Goal: Task Accomplishment & Management: Use online tool/utility

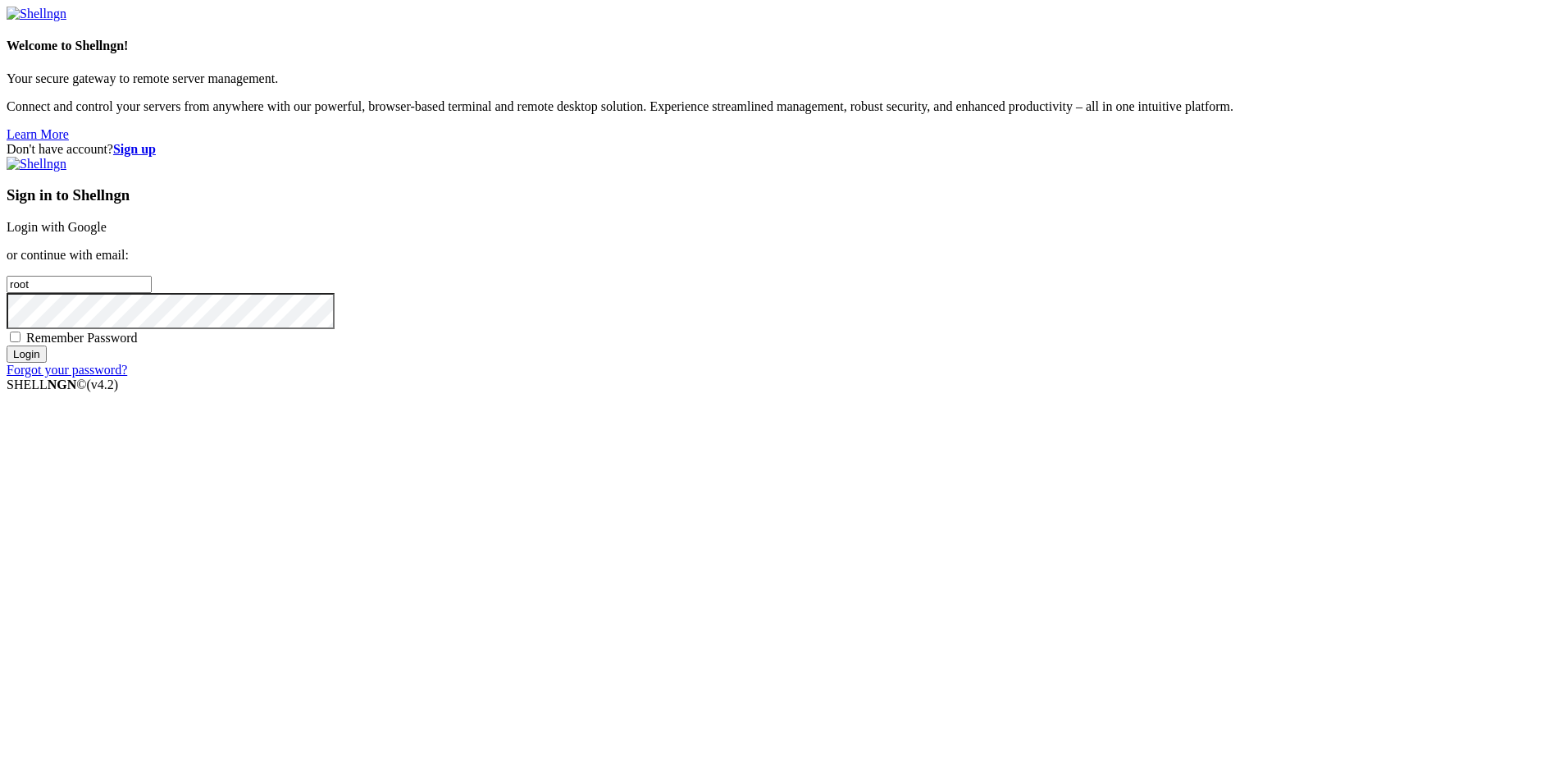
click at [106, 234] on link "Login with Google" at bounding box center [56, 227] width 100 height 14
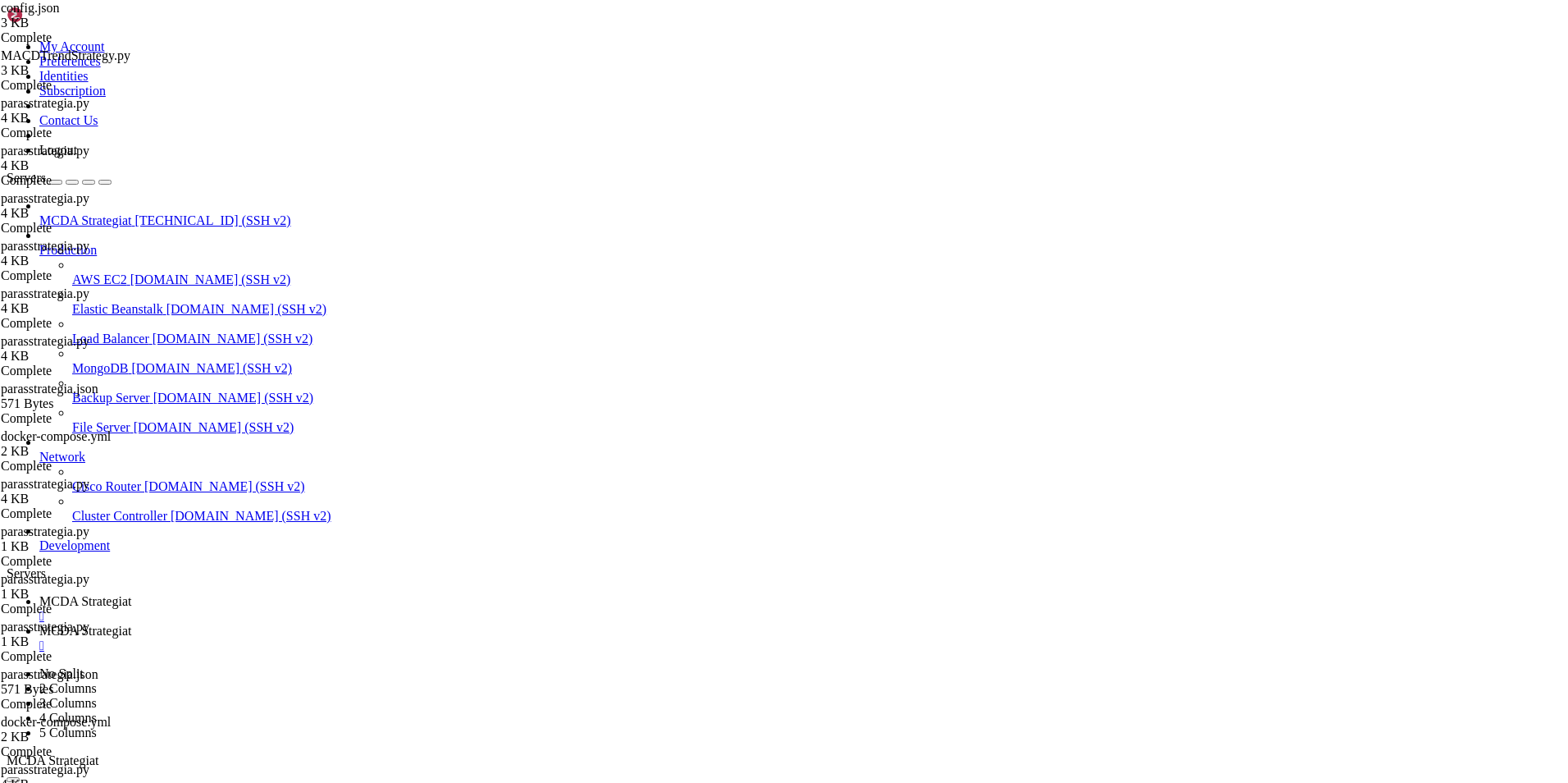
scroll to position [169740, 0]
drag, startPoint x: 794, startPoint y: 1387, endPoint x: 713, endPoint y: 1377, distance: 81.6
drag, startPoint x: 706, startPoint y: 1383, endPoint x: 1020, endPoint y: 1382, distance: 314.0
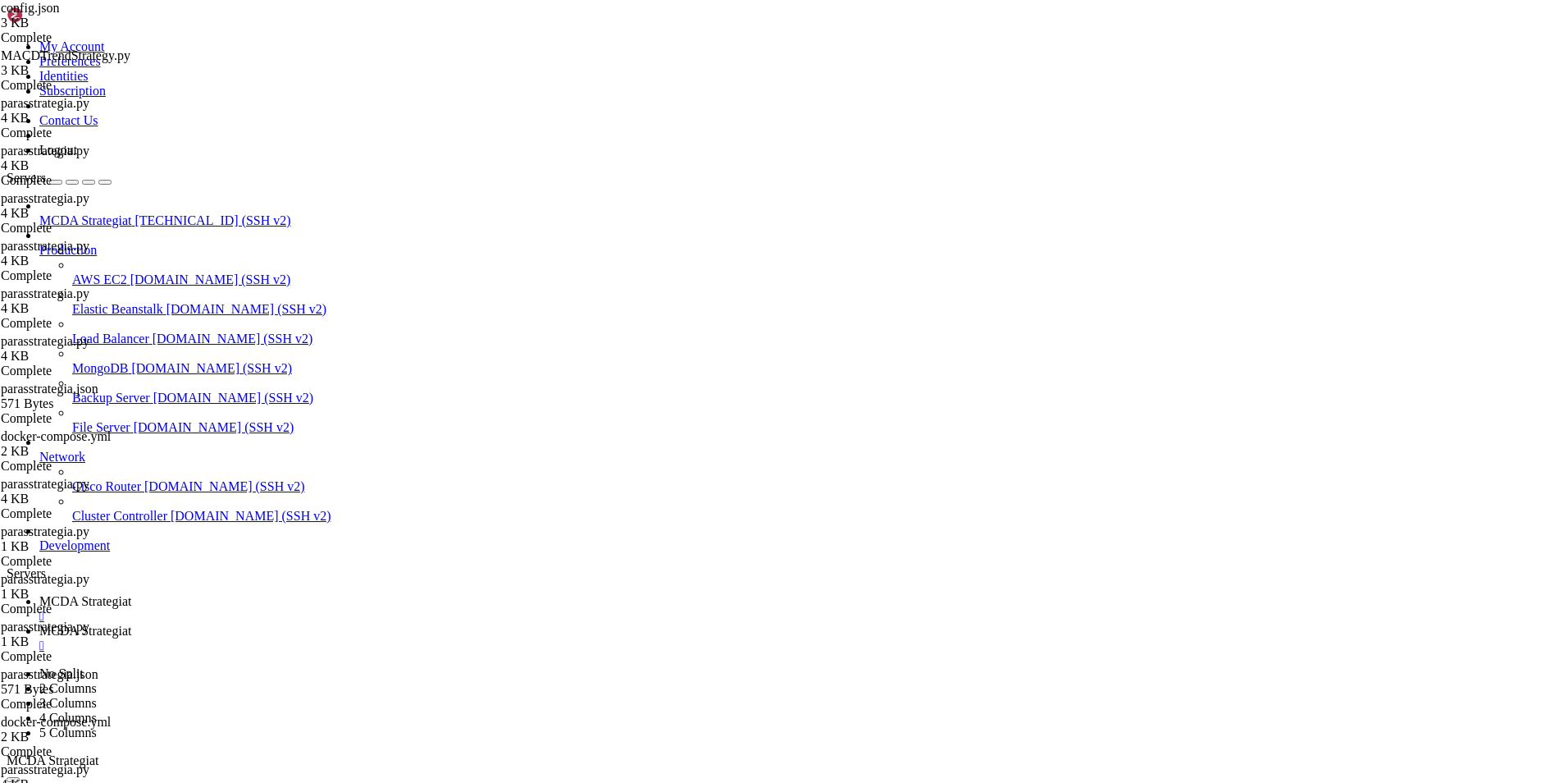
click at [131, 624] on span "MCDA Strategiat" at bounding box center [85, 630] width 92 height 14
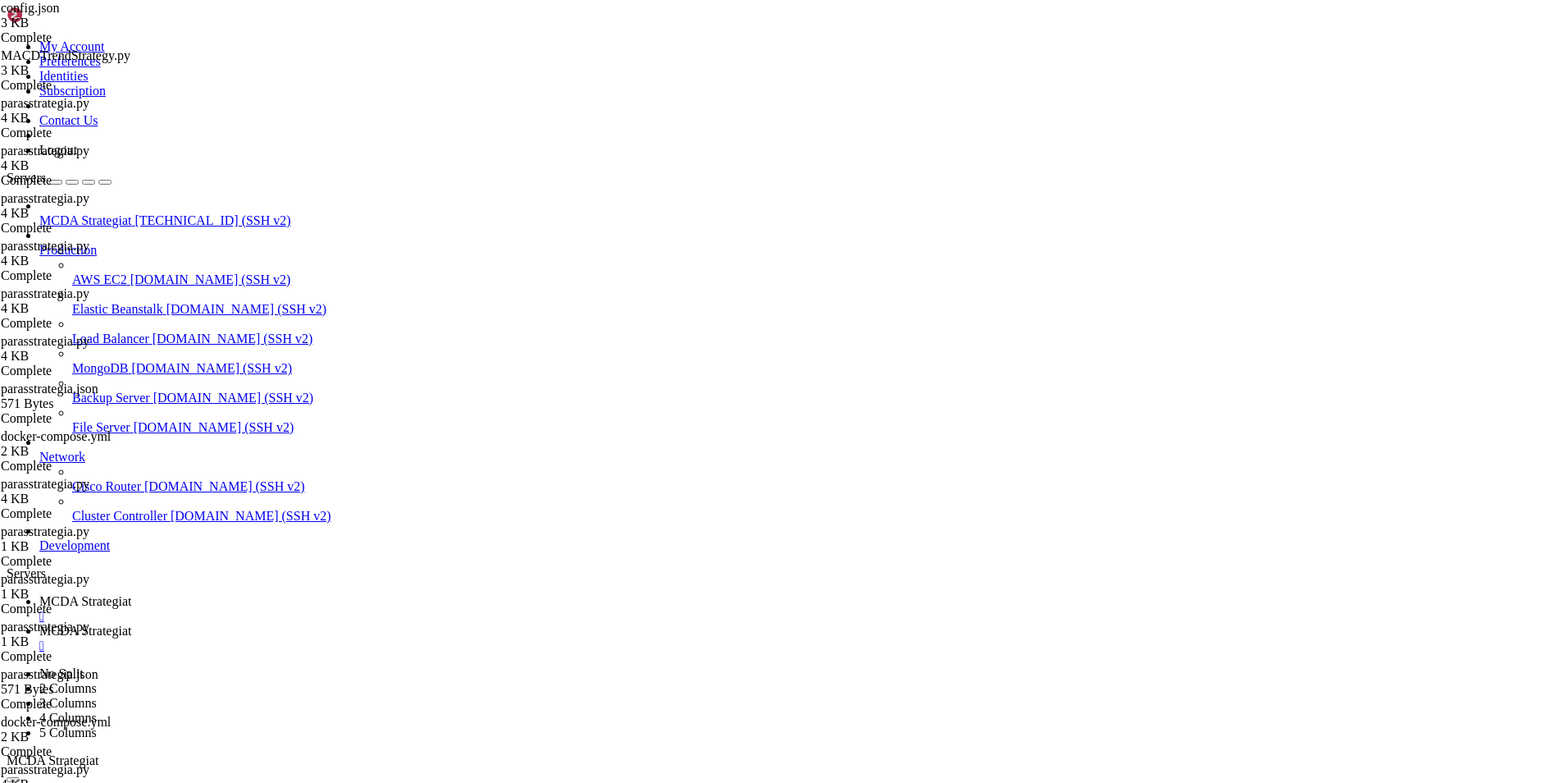
type input "/root/ft_userdata/user_data/strategies"
click at [131, 594] on span "MCDA Strategiat" at bounding box center [85, 600] width 92 height 14
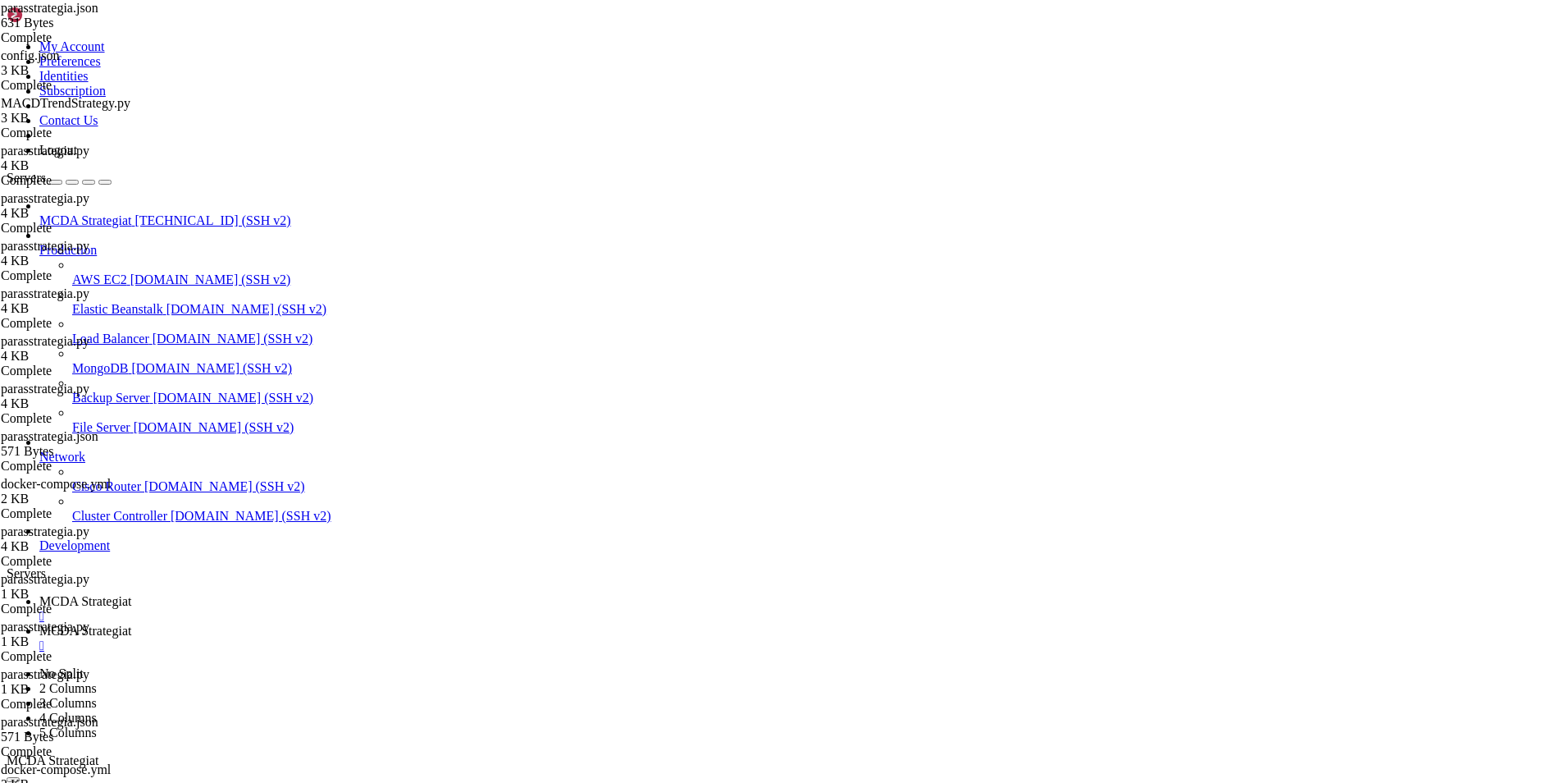
drag, startPoint x: 629, startPoint y: 1089, endPoint x: 917, endPoint y: 1324, distance: 371.7
click at [131, 624] on span "MCDA Strategiat" at bounding box center [85, 630] width 92 height 14
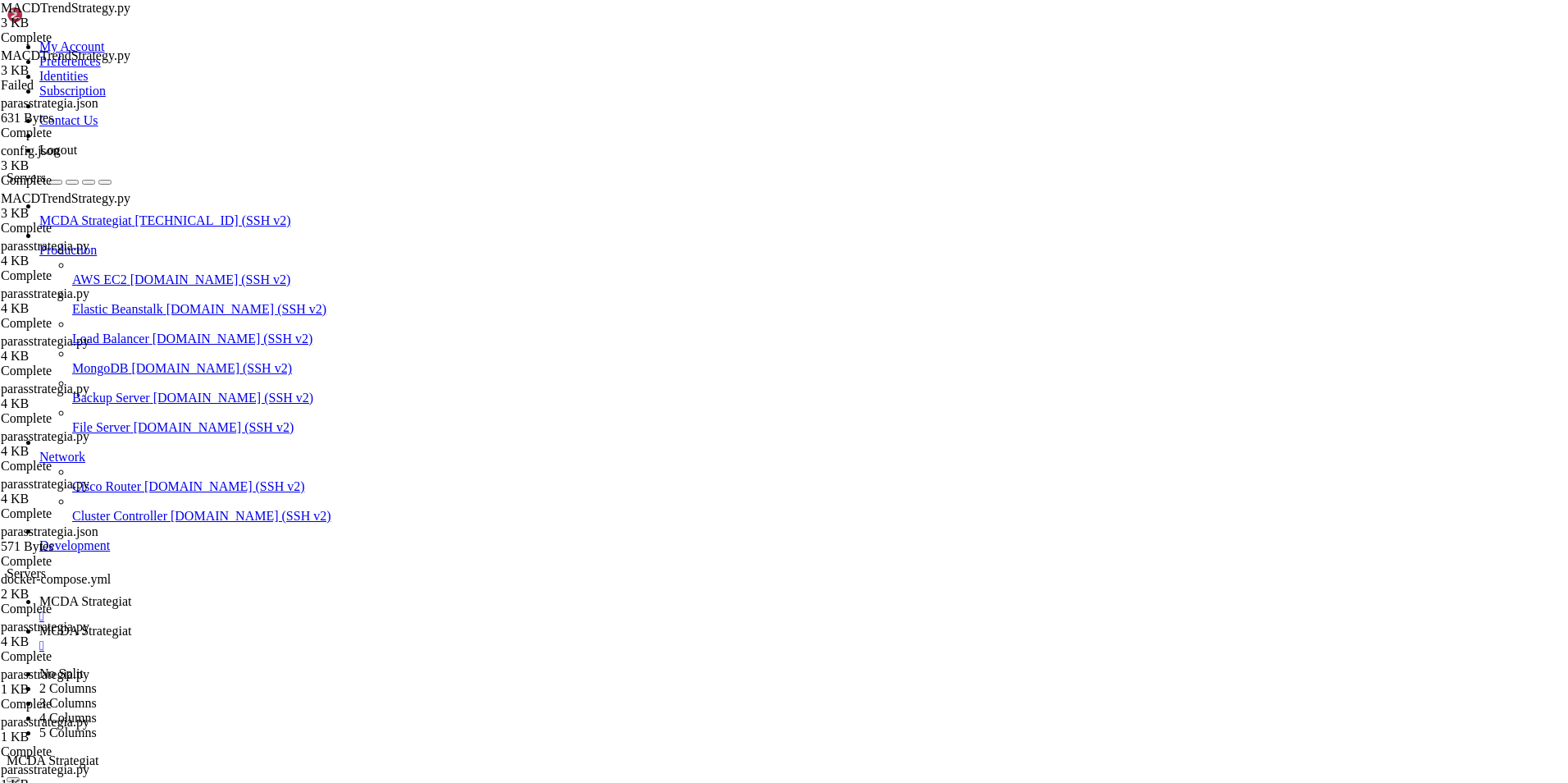
scroll to position [0, 11]
type textarea "):"
